Goal: Task Accomplishment & Management: Manage account settings

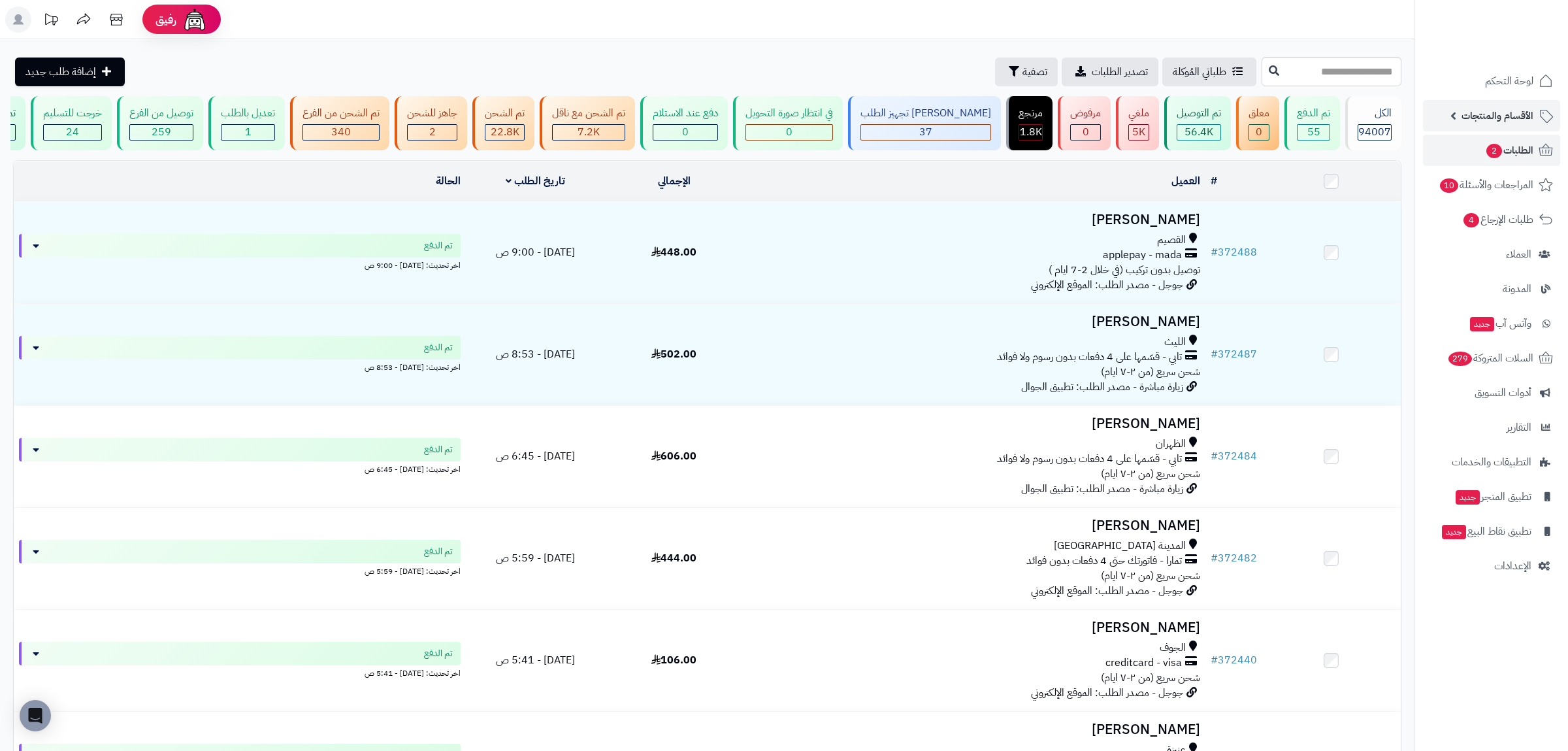
click at [1500, 114] on span "الأقسام والمنتجات" at bounding box center [1497, 116] width 72 height 18
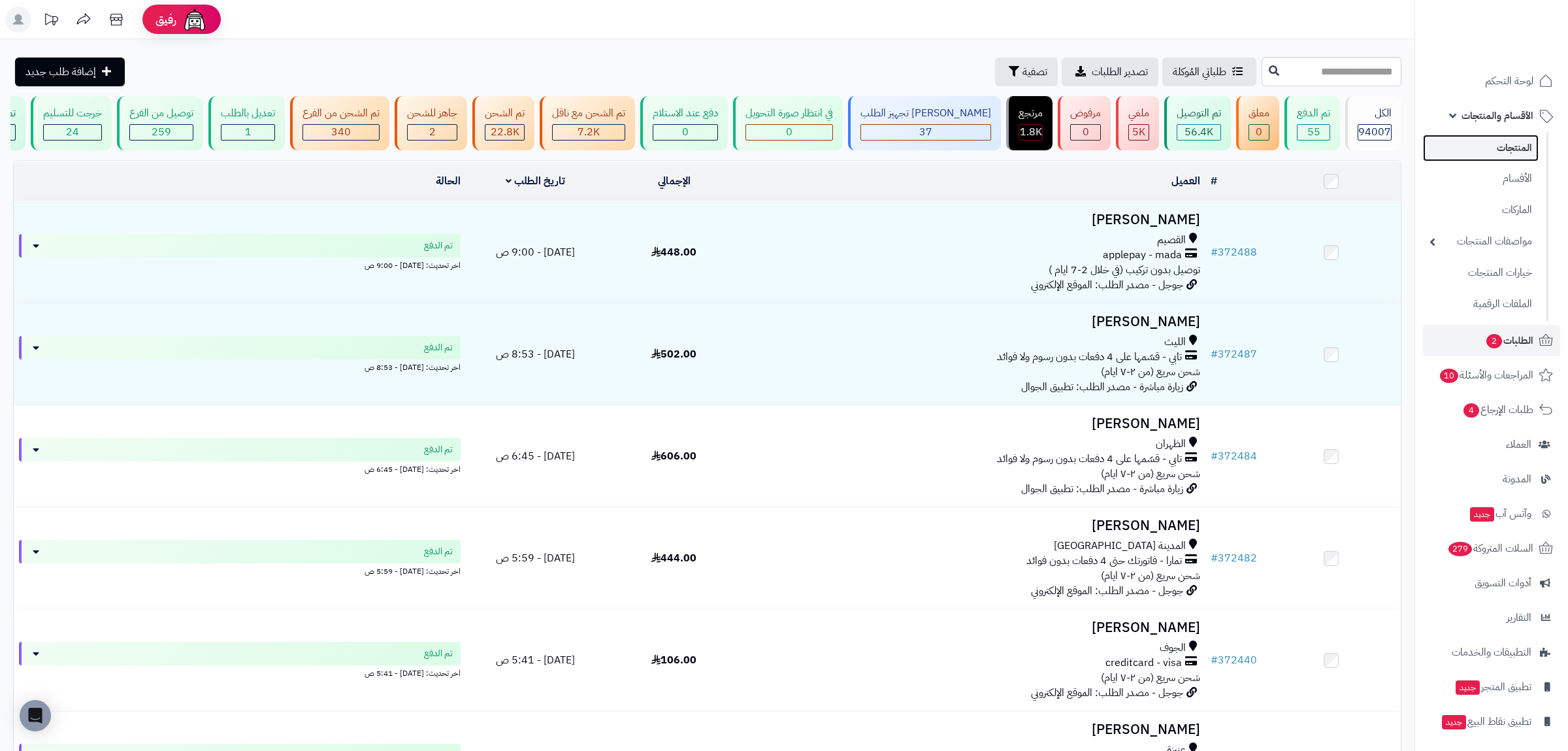
click at [1506, 146] on link "المنتجات" at bounding box center [1480, 148] width 116 height 27
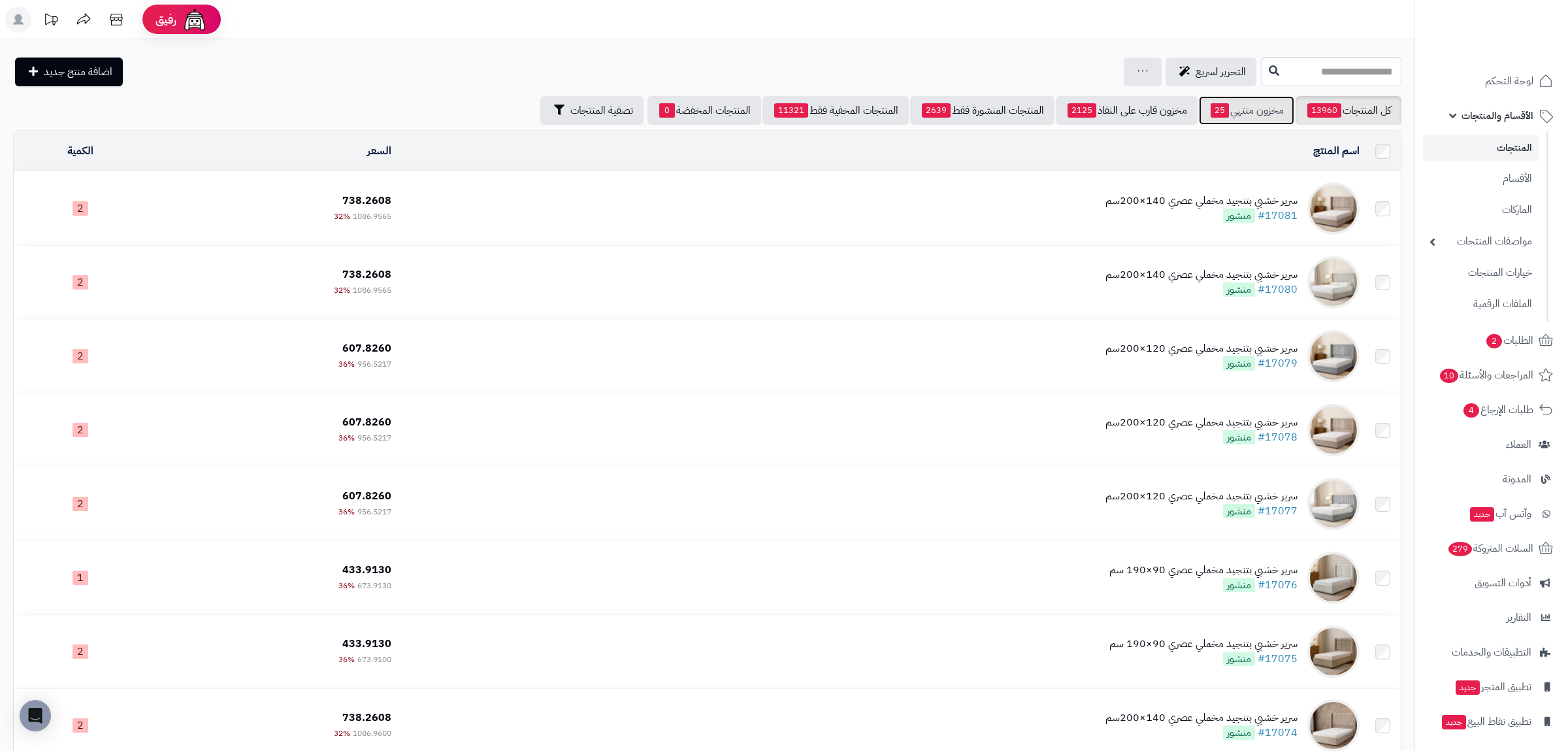
click at [1225, 115] on link "مخزون منتهي 25" at bounding box center [1247, 110] width 95 height 29
